Goal: Task Accomplishment & Management: Complete application form

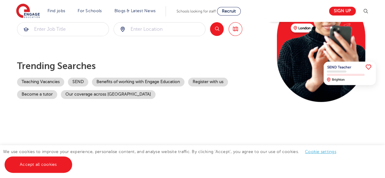
scroll to position [93, 0]
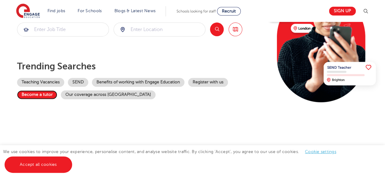
click at [36, 99] on link "Become a tutor" at bounding box center [37, 94] width 40 height 9
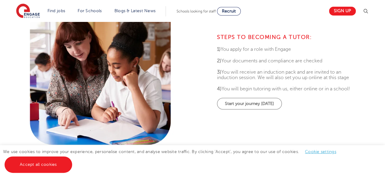
scroll to position [231, 0]
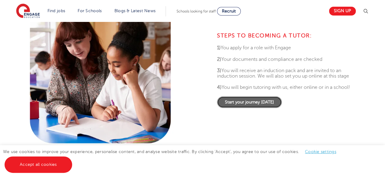
click at [265, 105] on link "Start your journey today" at bounding box center [249, 102] width 65 height 12
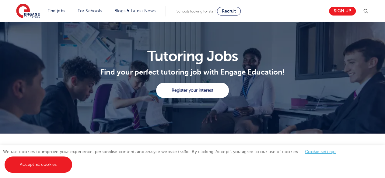
scroll to position [0, 0]
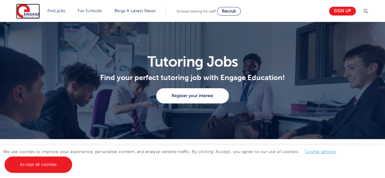
click at [37, 16] on img at bounding box center [28, 11] width 24 height 15
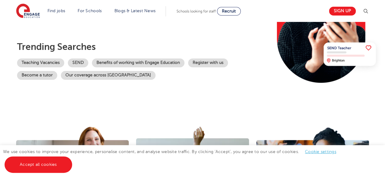
scroll to position [114, 0]
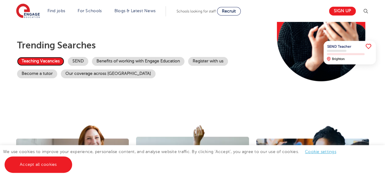
click at [53, 58] on link "Teaching Vacancies" at bounding box center [40, 61] width 47 height 9
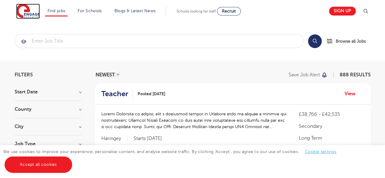
click at [29, 12] on img at bounding box center [28, 11] width 24 height 15
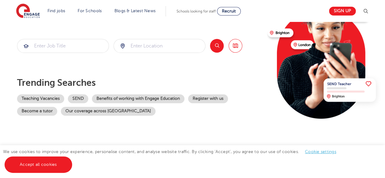
scroll to position [77, 0]
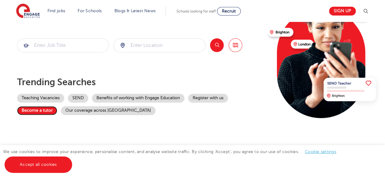
click at [42, 112] on link "Become a tutor" at bounding box center [37, 110] width 40 height 9
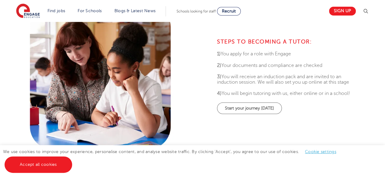
scroll to position [226, 0]
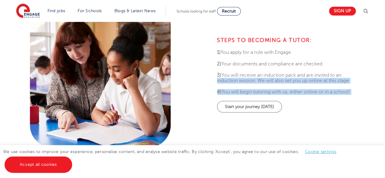
drag, startPoint x: 217, startPoint y: 75, endPoint x: 243, endPoint y: 133, distance: 63.4
click at [243, 133] on div "STEPS TO BECOMING A TUTOR: 1) You apply for a role with Engage 2) Your document…" at bounding box center [284, 75] width 185 height 152
click at [308, 89] on span "4) You will begin tutoring with us, either online or in a school!" at bounding box center [283, 91] width 133 height 5
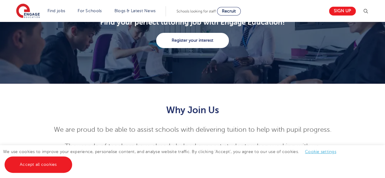
scroll to position [0, 0]
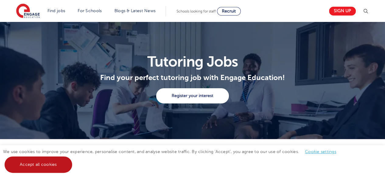
click at [53, 166] on link "Accept all cookies" at bounding box center [38, 164] width 67 height 16
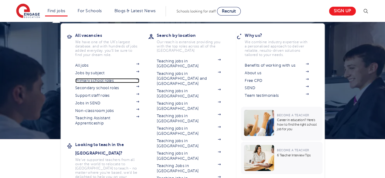
click at [105, 81] on link "Primary school roles" at bounding box center [107, 80] width 64 height 5
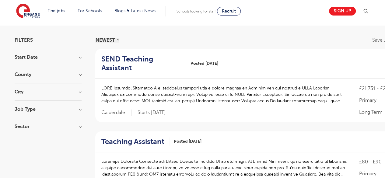
scroll to position [36, 0]
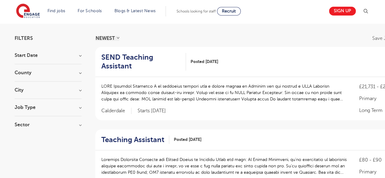
click at [66, 74] on h3 "County" at bounding box center [48, 72] width 67 height 5
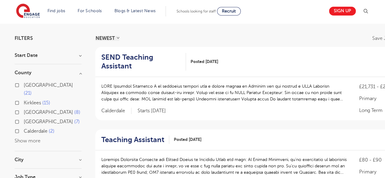
click at [37, 138] on button "Show more" at bounding box center [28, 140] width 26 height 5
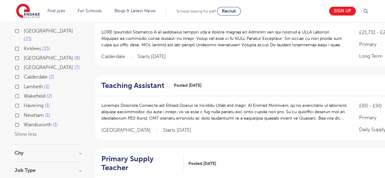
scroll to position [93, 0]
